Goal: Information Seeking & Learning: Learn about a topic

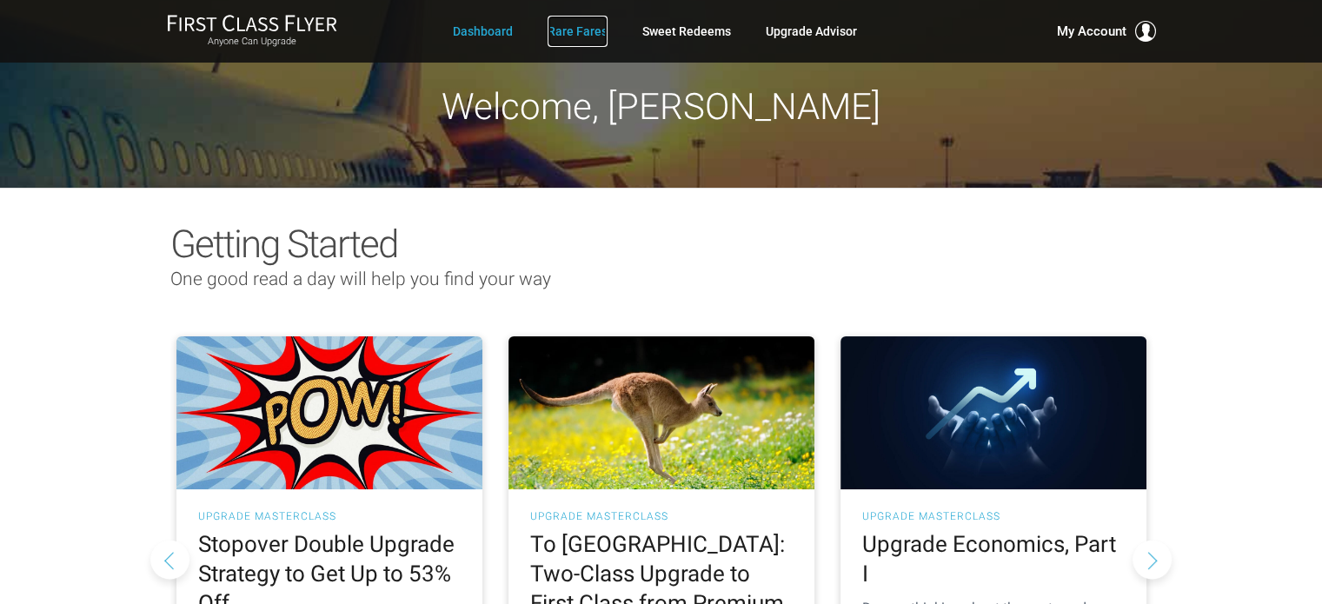
click at [561, 37] on link "Rare Fares" at bounding box center [578, 31] width 60 height 31
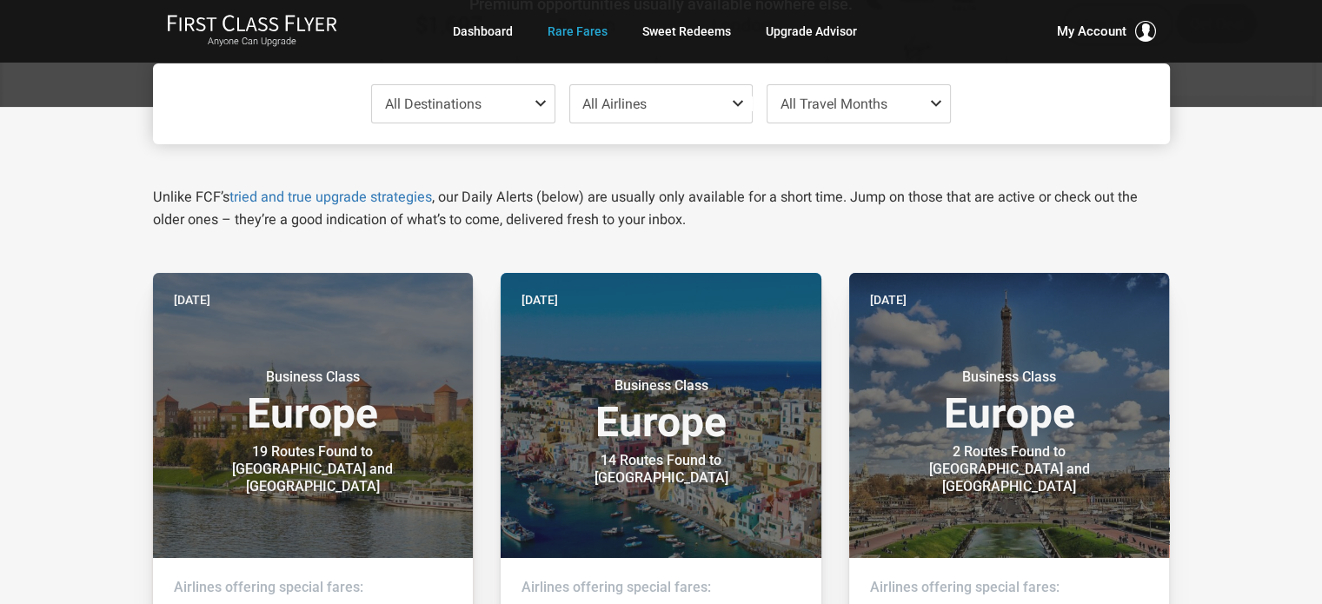
scroll to position [87, 0]
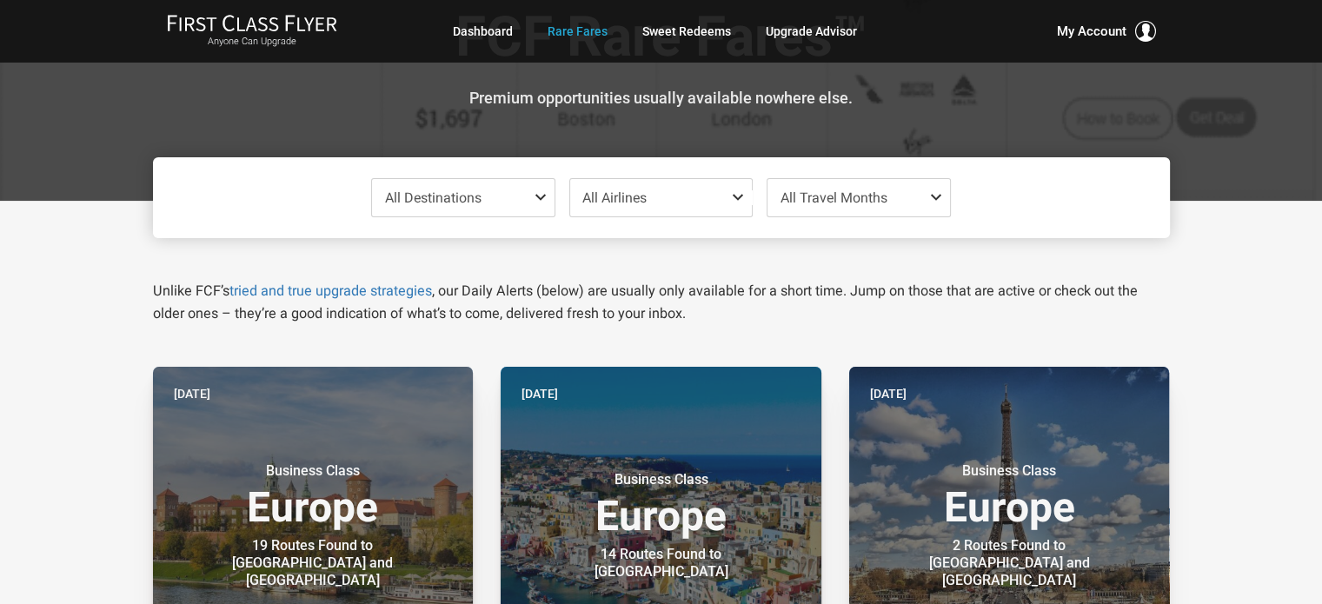
click at [428, 197] on span "All Destinations" at bounding box center [433, 197] width 96 height 17
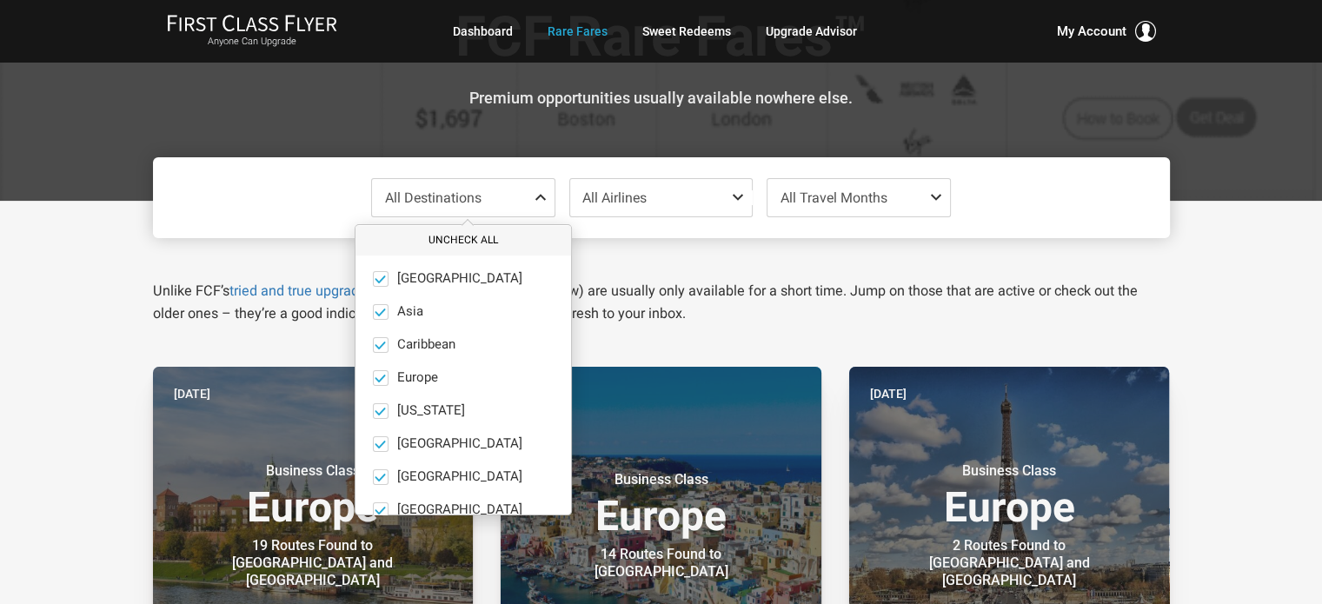
click at [452, 233] on button "Uncheck All" at bounding box center [463, 240] width 216 height 29
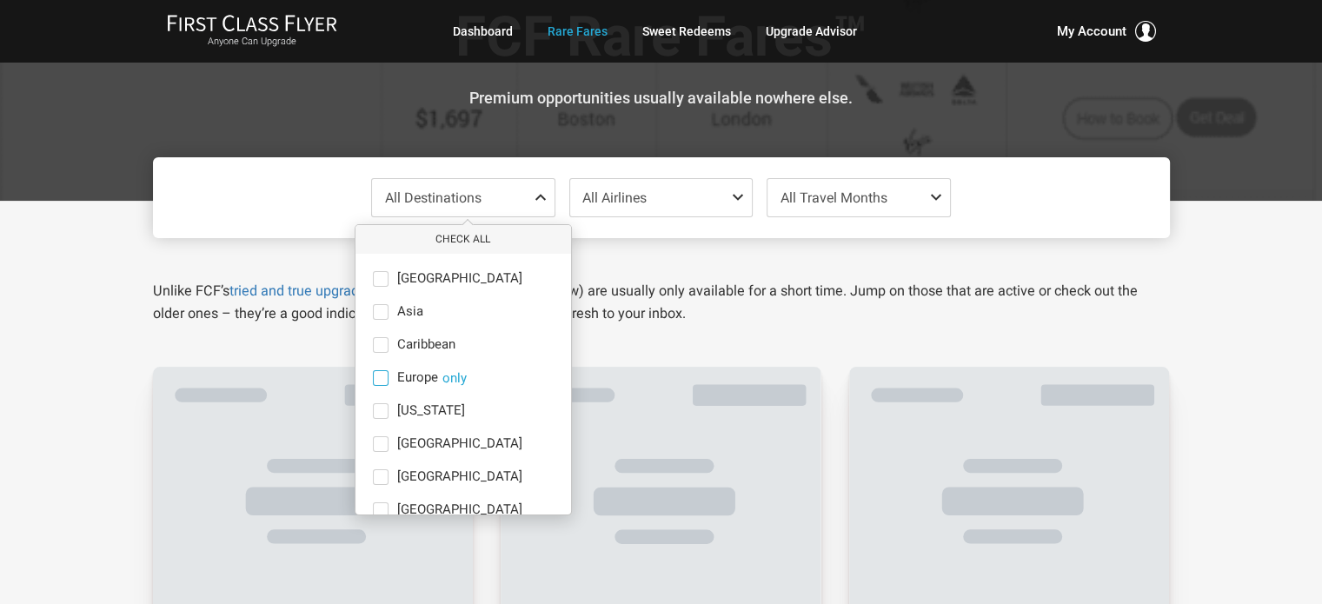
click at [379, 375] on span at bounding box center [381, 378] width 16 height 16
click at [0, 0] on input "Europe only" at bounding box center [0, 0] width 0 height 0
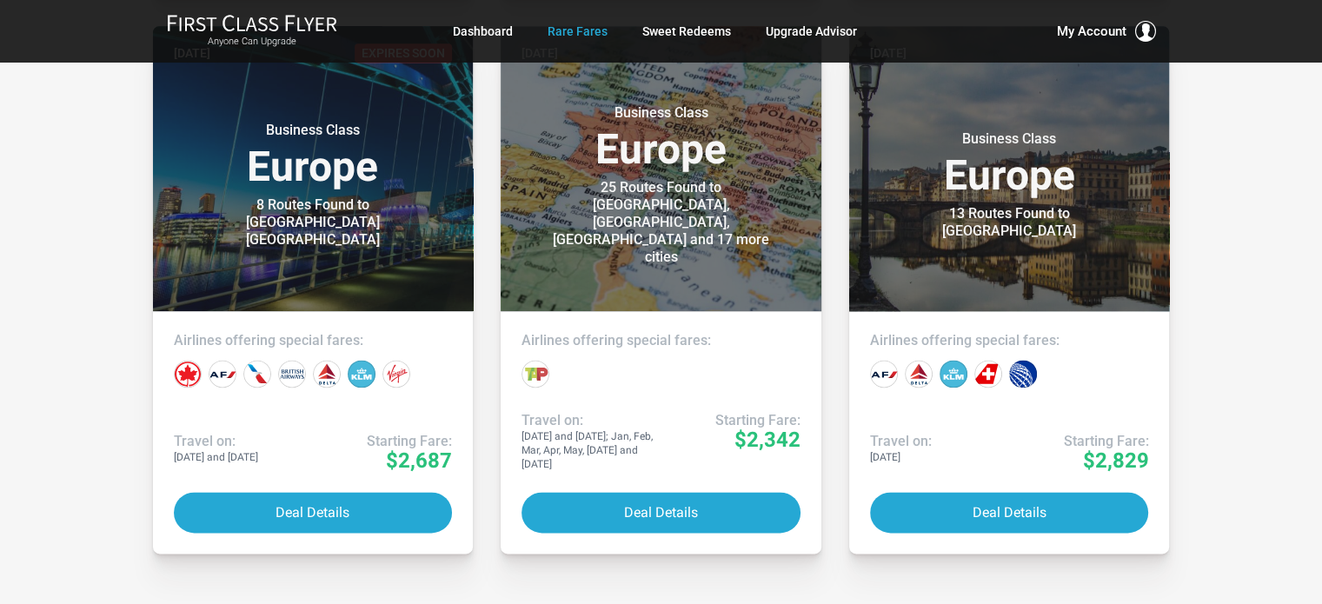
scroll to position [2260, 0]
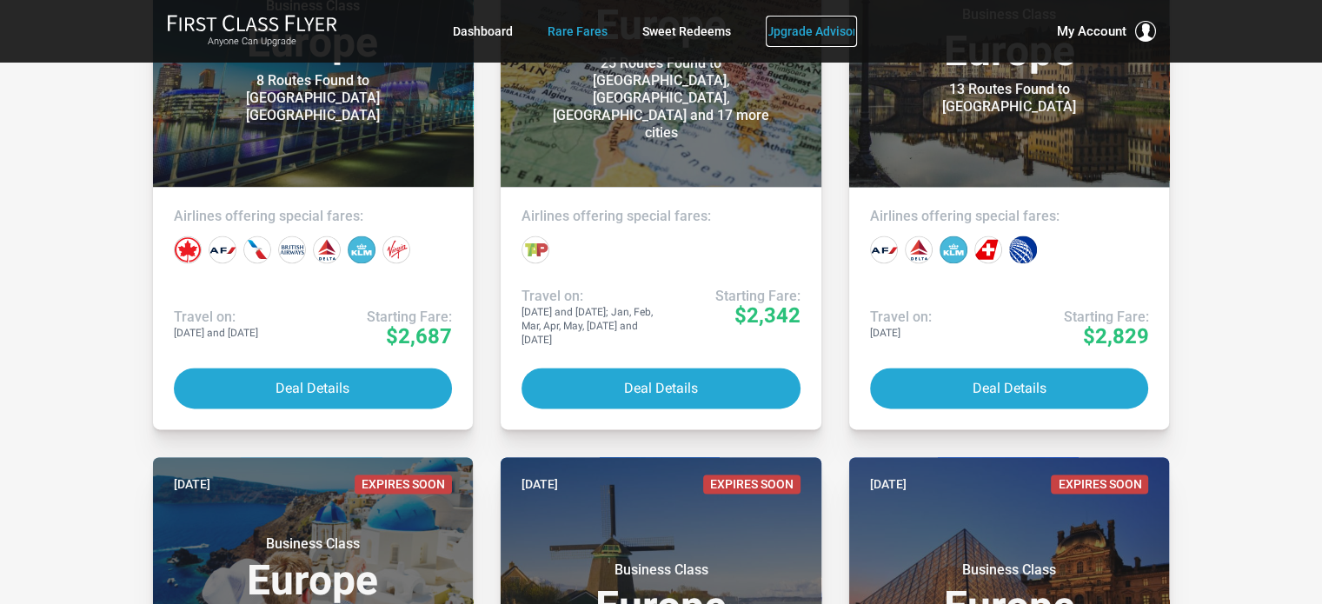
click at [790, 33] on link "Upgrade Advisor" at bounding box center [811, 31] width 91 height 31
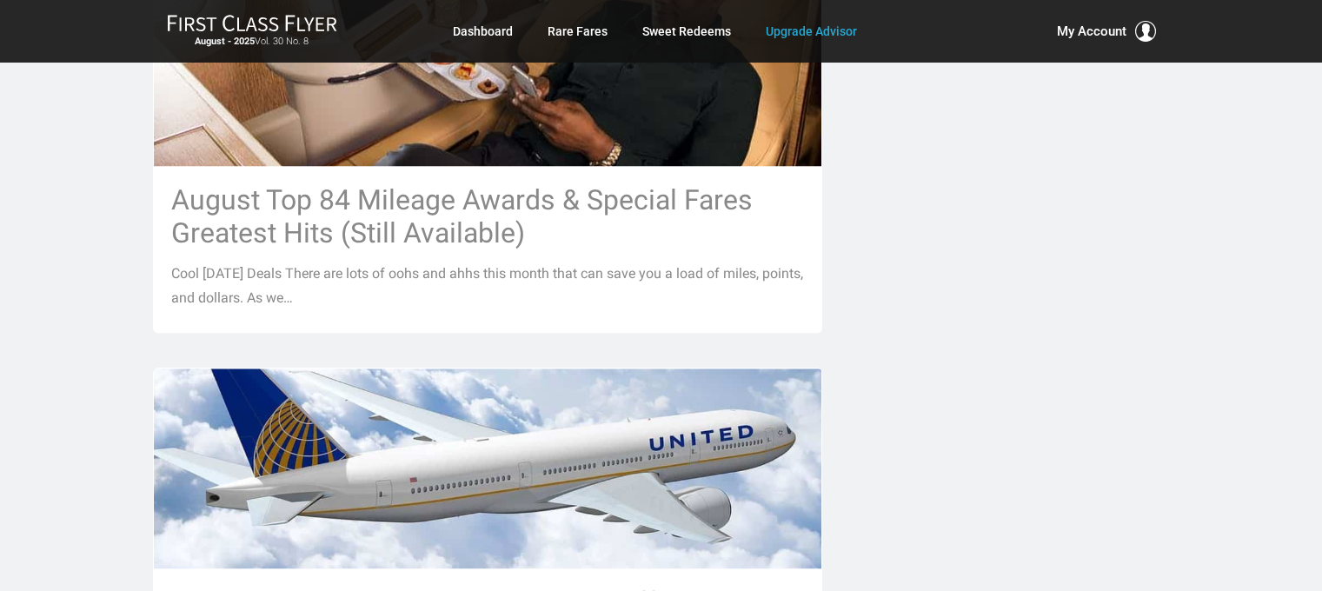
scroll to position [1825, 0]
